Goal: Check status

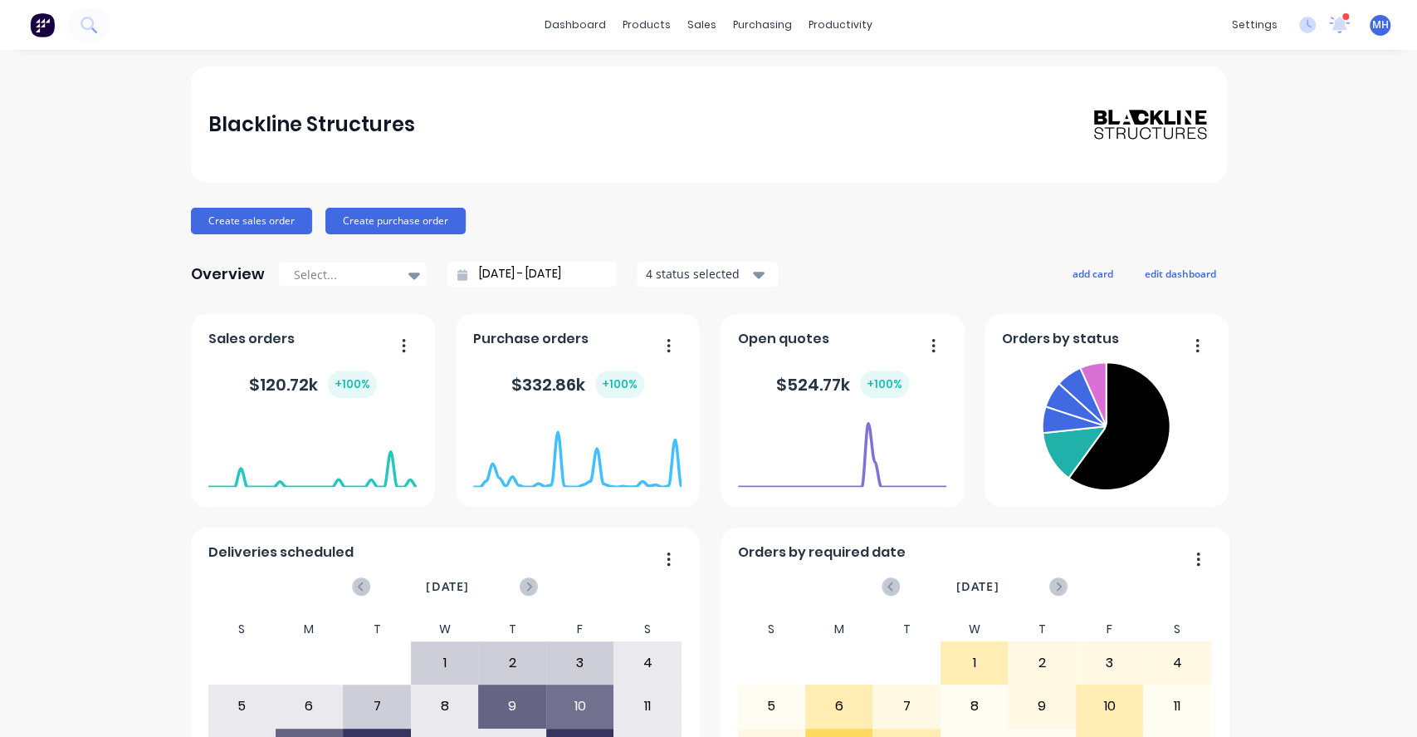
click at [530, 272] on input "[DATE] - [DATE]" at bounding box center [539, 274] width 143 height 25
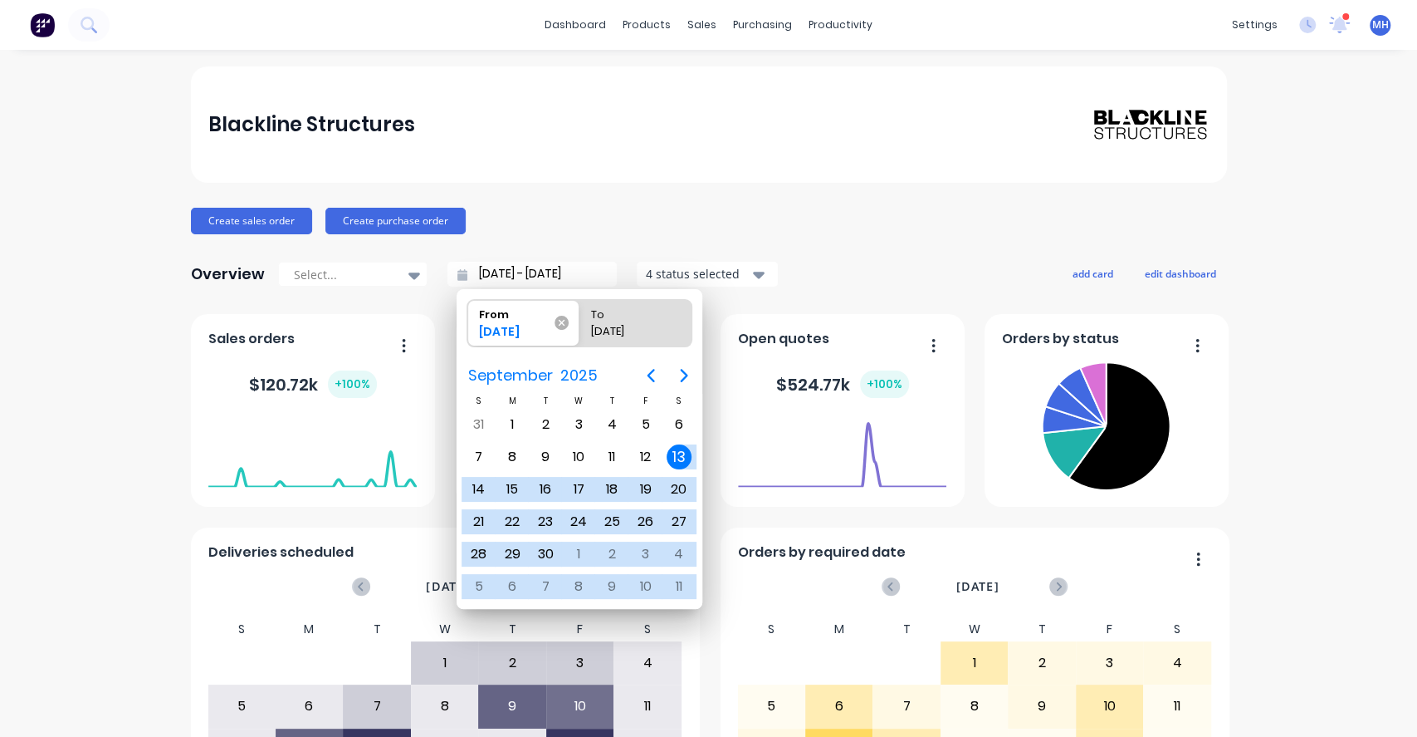
click at [562, 326] on icon at bounding box center [562, 323] width 14 height 14
click at [468, 326] on input "From [DATE]" at bounding box center [468, 323] width 1 height 47
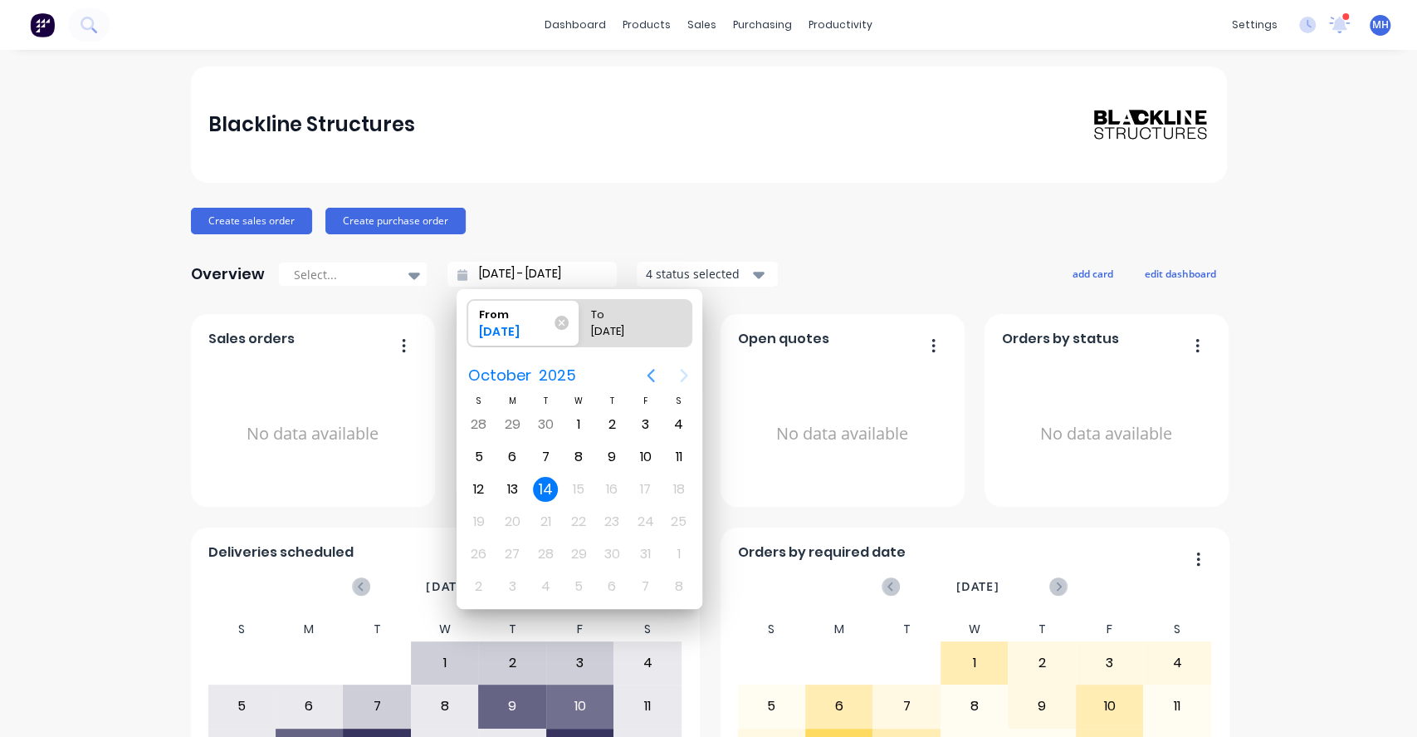
click at [644, 375] on icon "Previous page" at bounding box center [651, 375] width 20 height 20
click at [544, 417] on div "1" at bounding box center [545, 424] width 25 height 25
type input "[DATE] - [DATE]"
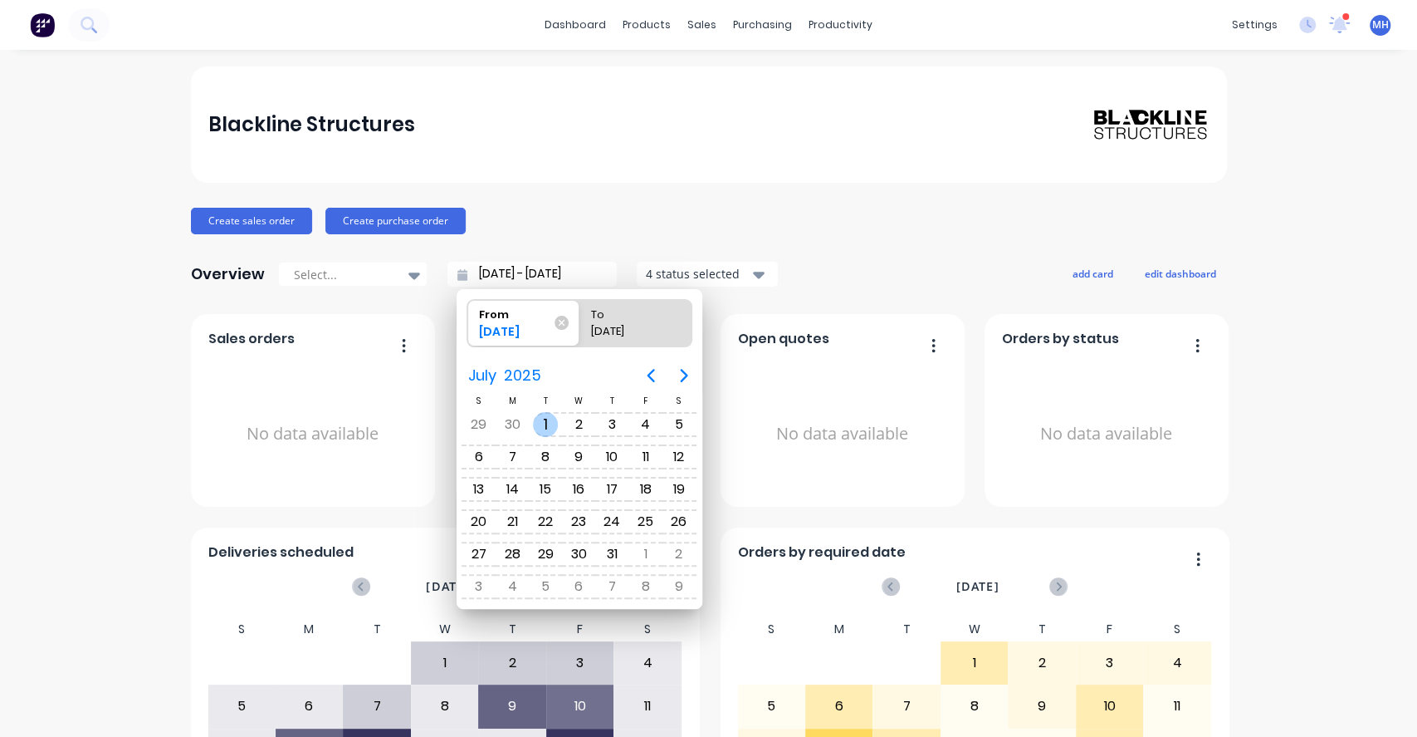
radio input "false"
radio input "true"
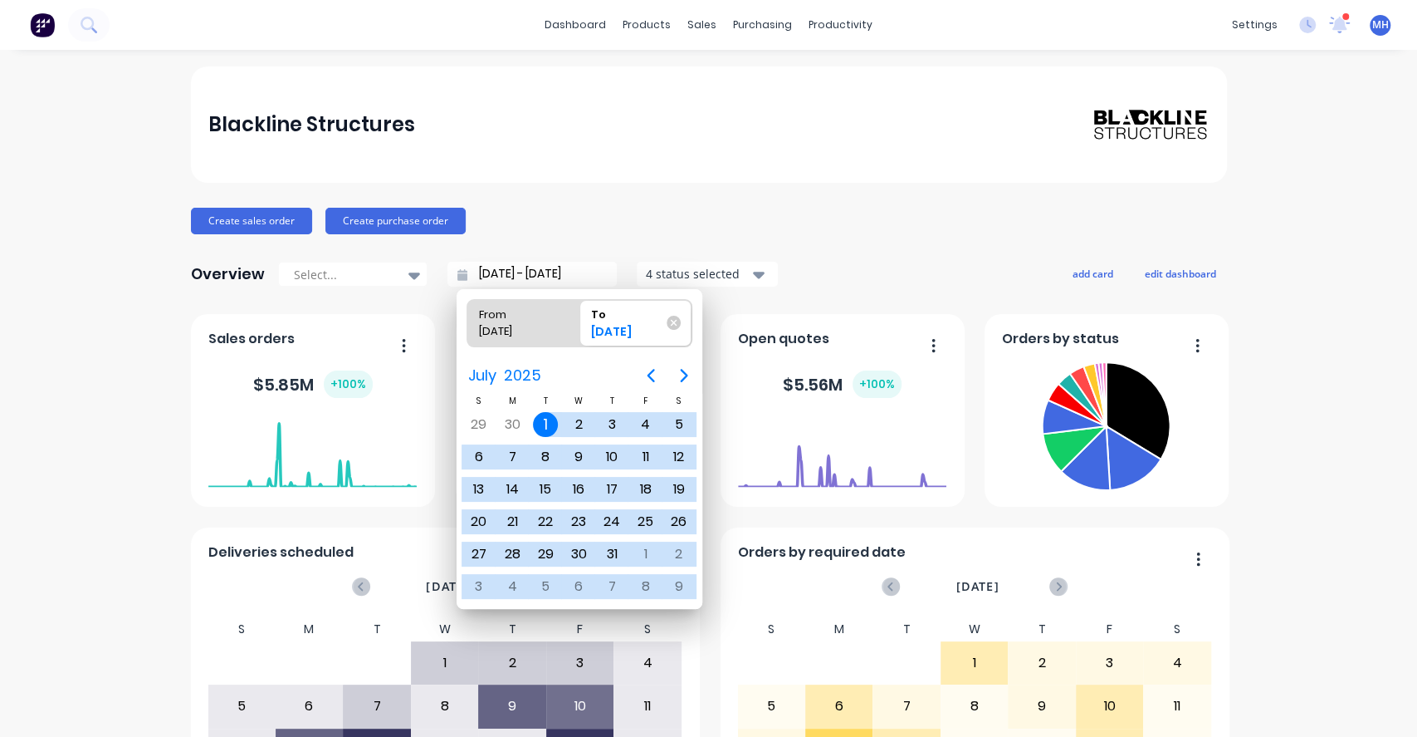
click at [908, 257] on div "Overview Select... [DATE] - [DATE] 4 status selected add card edit dashboard" at bounding box center [709, 273] width 1036 height 33
